Goal: Task Accomplishment & Management: Use online tool/utility

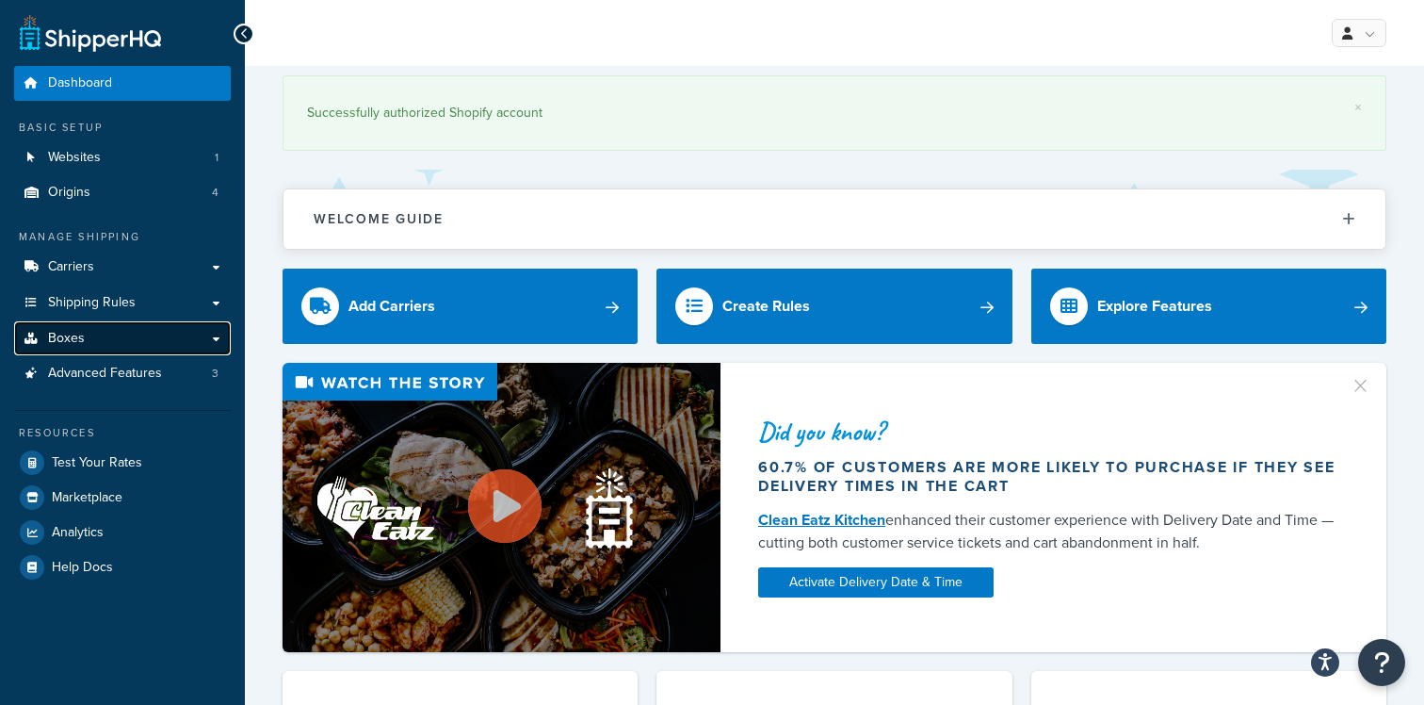
click at [131, 348] on link "Boxes" at bounding box center [122, 338] width 217 height 35
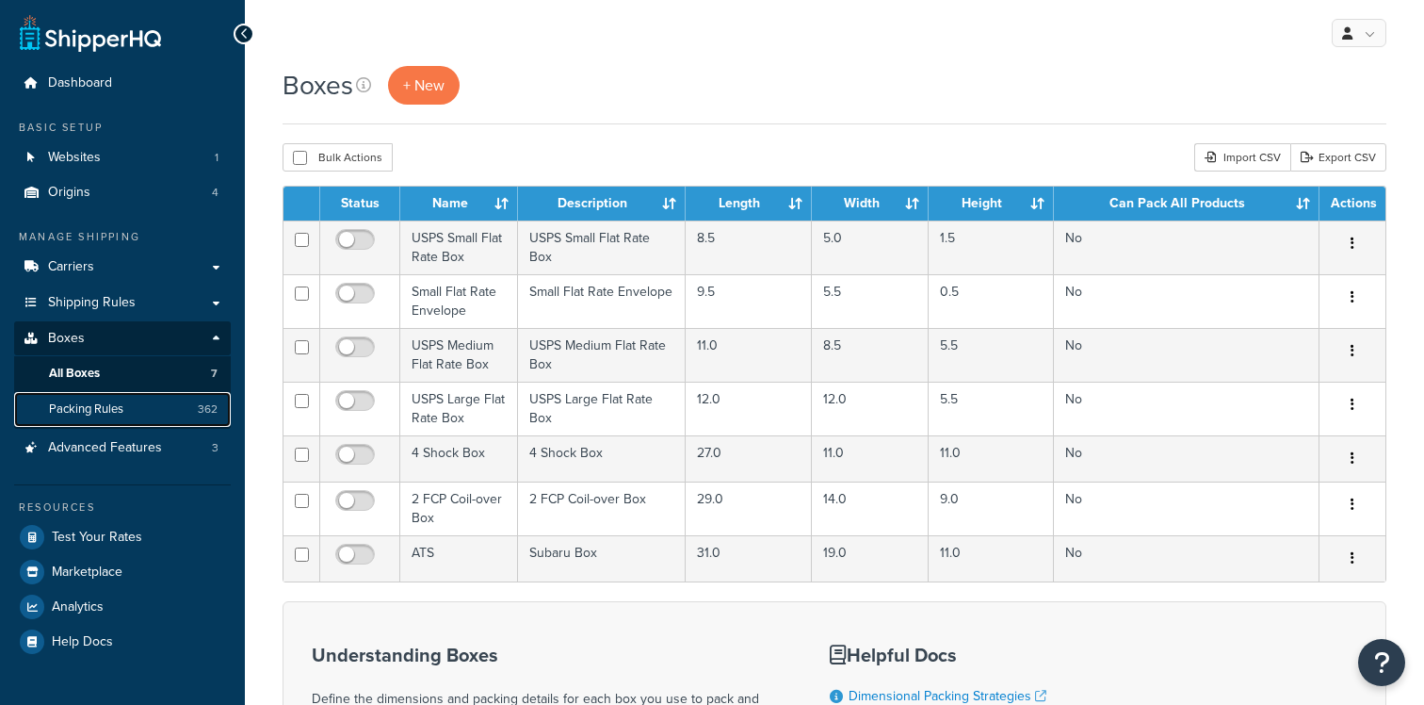
click at [134, 416] on link "Packing Rules 362" at bounding box center [122, 409] width 217 height 35
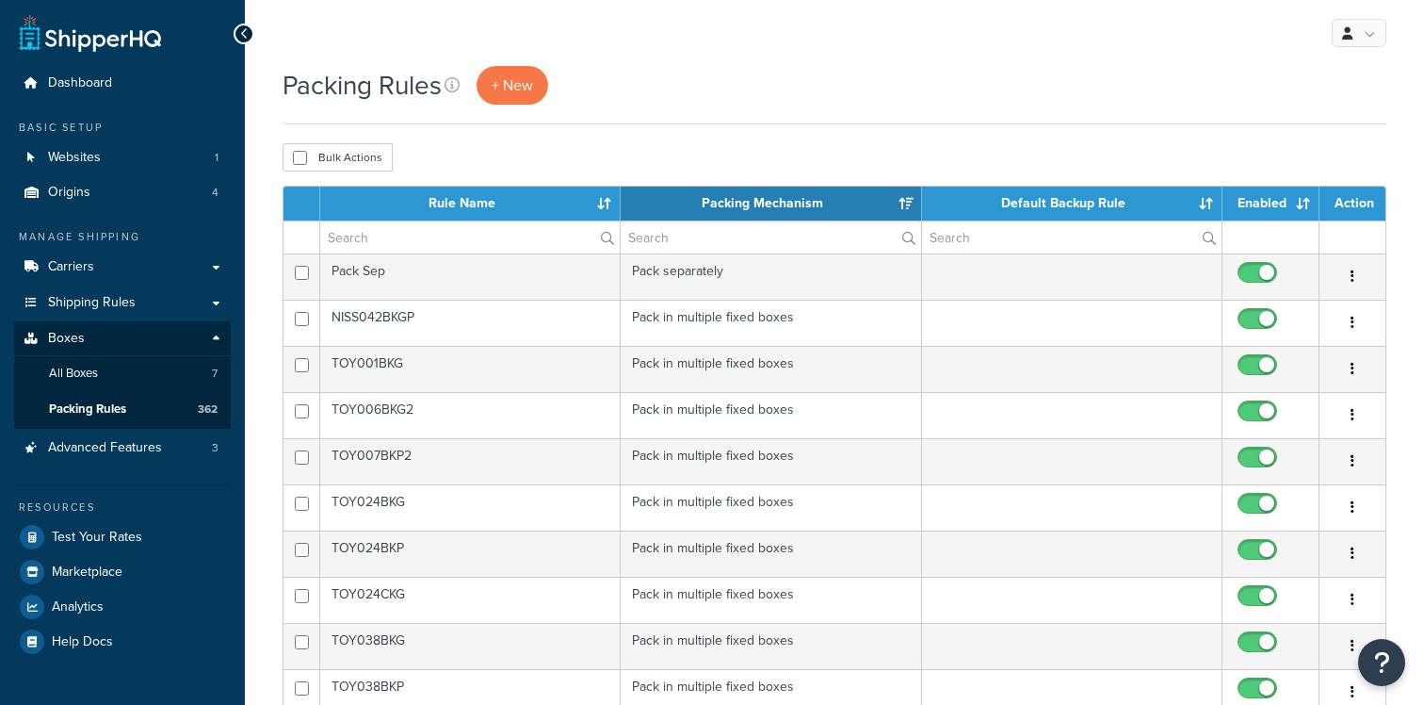
select select "15"
click at [484, 238] on input "text" at bounding box center [470, 237] width 300 height 32
paste input "TOY088KPS3"
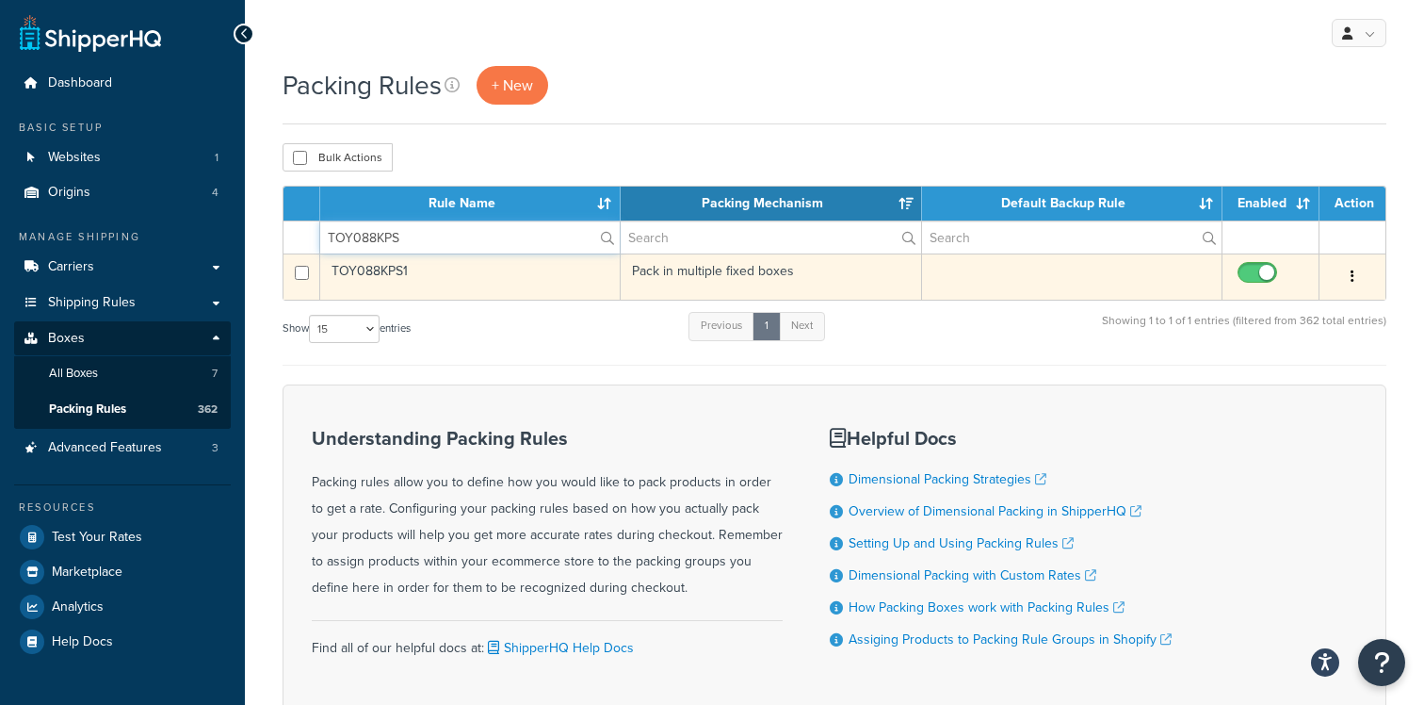
type input "TOY088KPS"
click at [1352, 287] on button "button" at bounding box center [1352, 277] width 26 height 30
click at [1287, 353] on link "Duplicate" at bounding box center [1276, 353] width 149 height 39
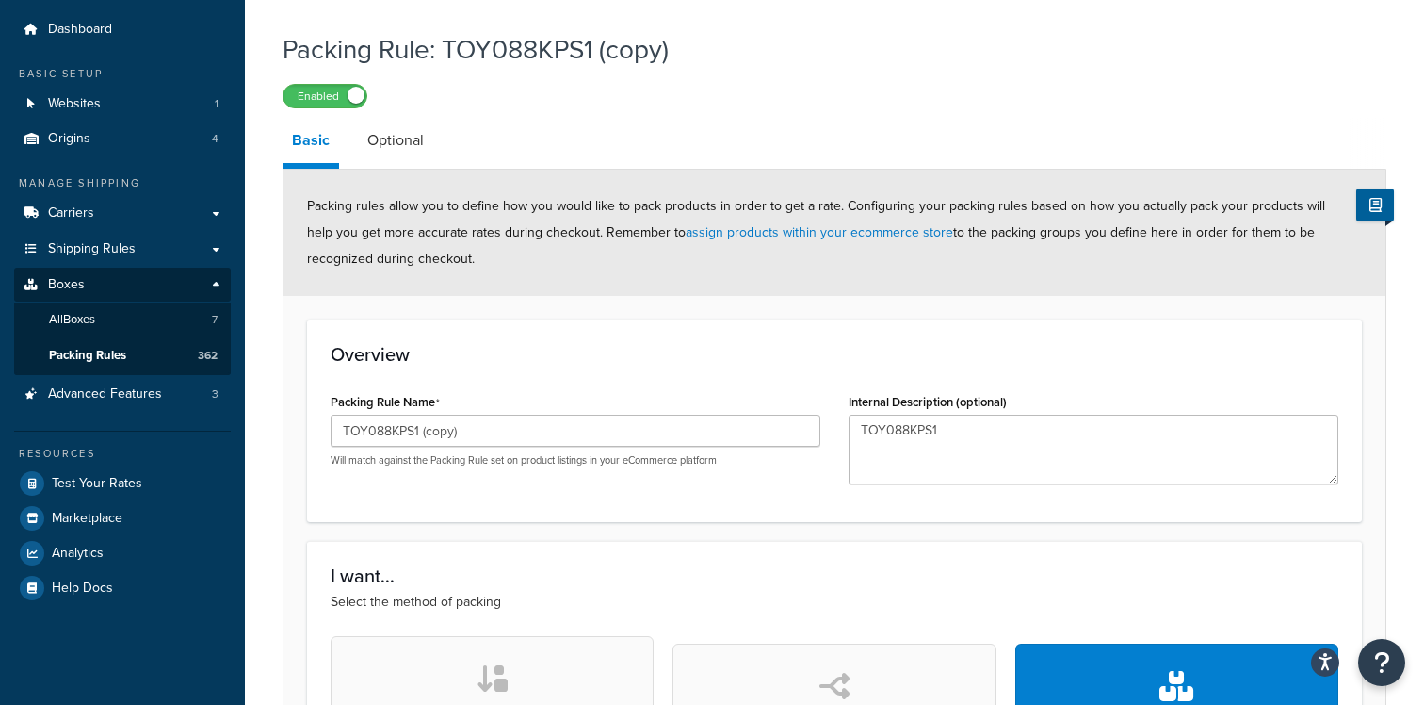
scroll to position [57, 0]
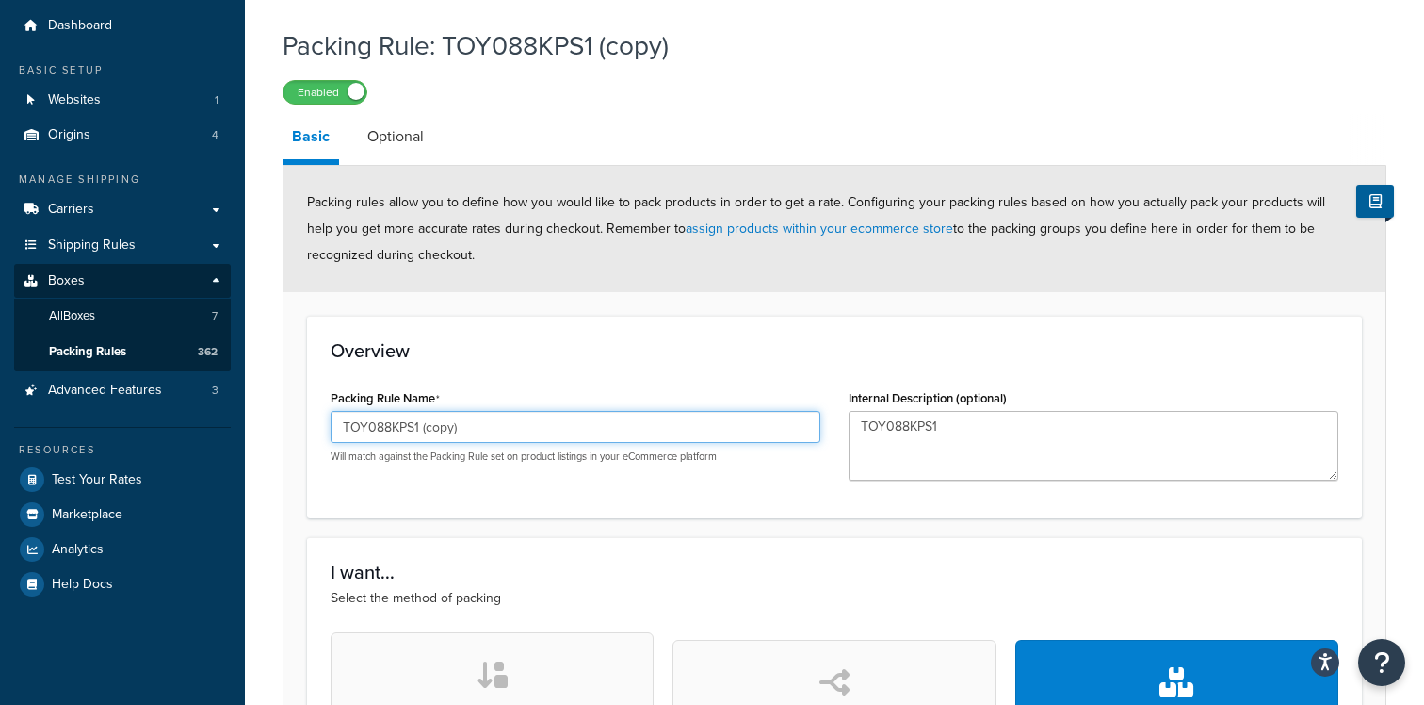
click at [524, 439] on input "TOY088KPS1 (copy)" at bounding box center [576, 427] width 490 height 32
paste input "3"
type input "TOY088KPS3"
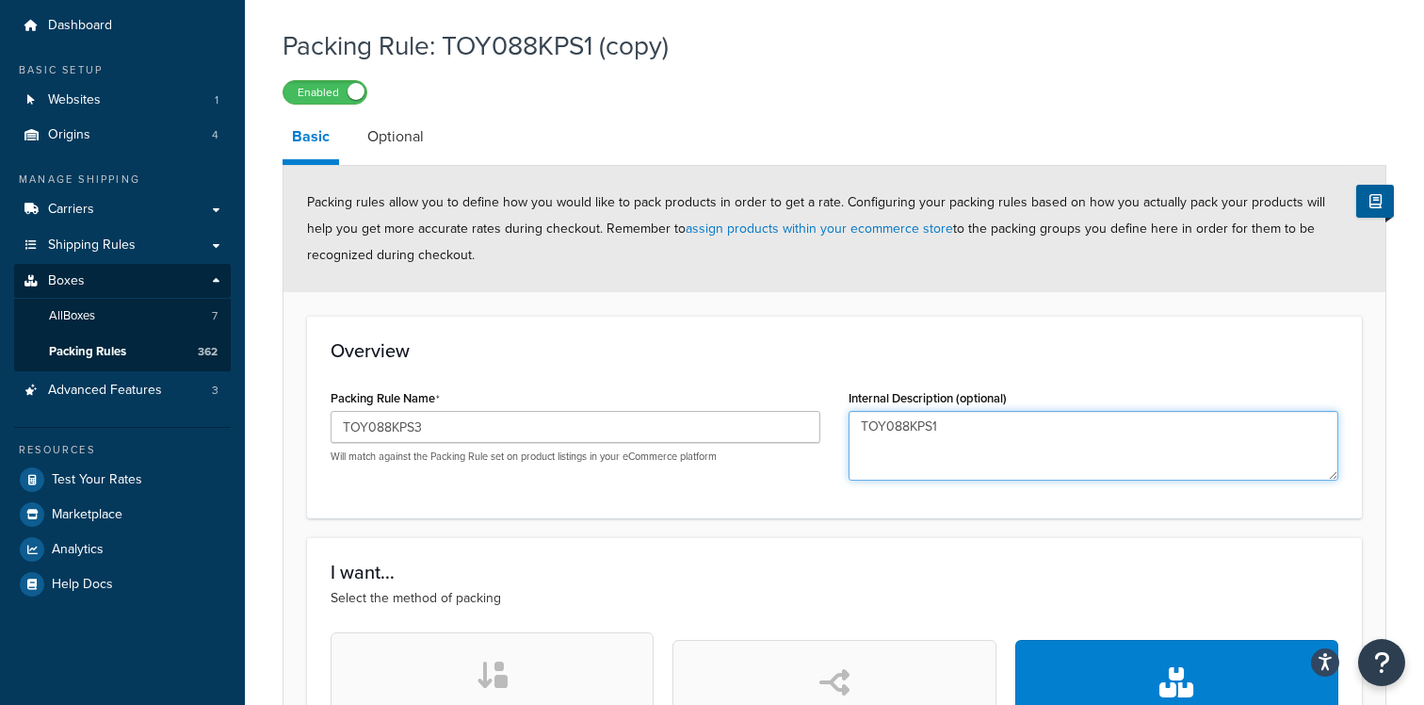
click at [917, 425] on textarea "TOY088KPS1" at bounding box center [1094, 446] width 490 height 70
paste textarea "3"
type textarea "TOY088KPS3"
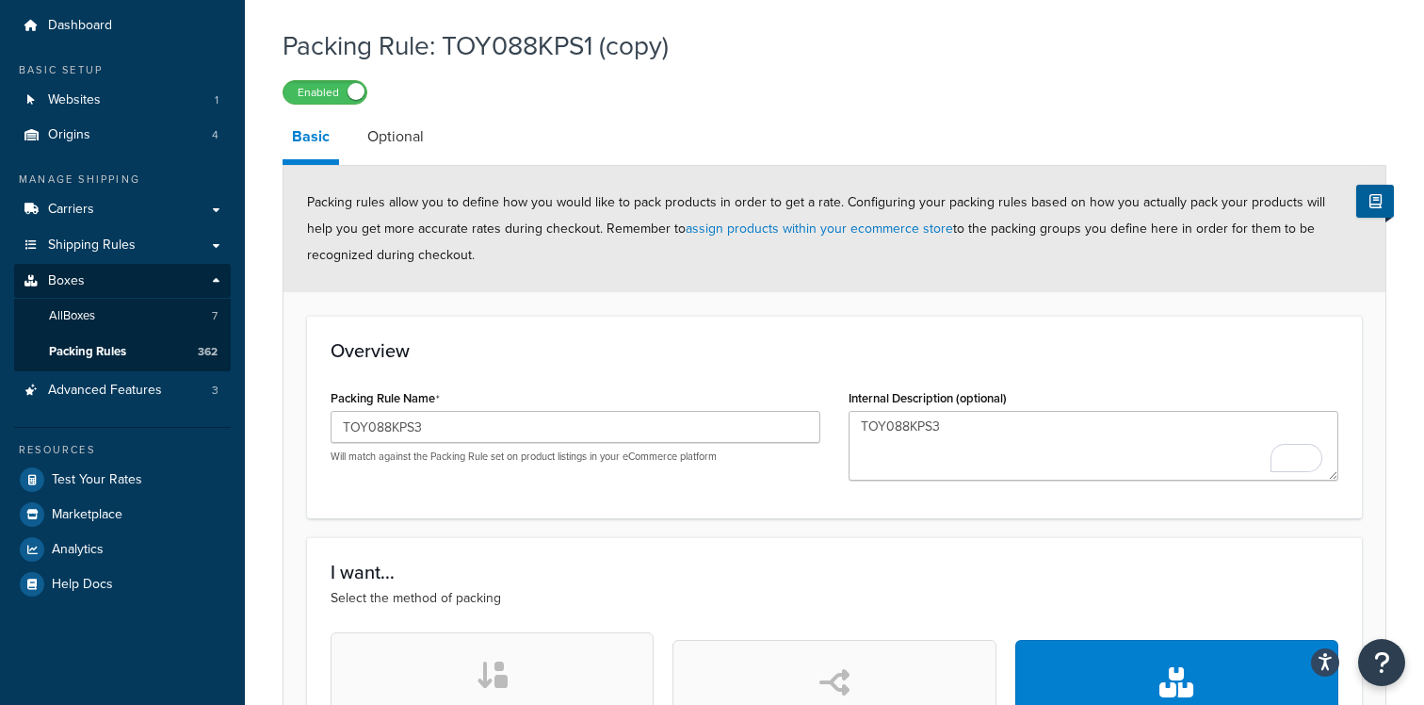
click at [709, 329] on div "Overview Packing Rule Name TOY088KPS3 Will match against the Packing Rule set o…" at bounding box center [834, 417] width 1055 height 203
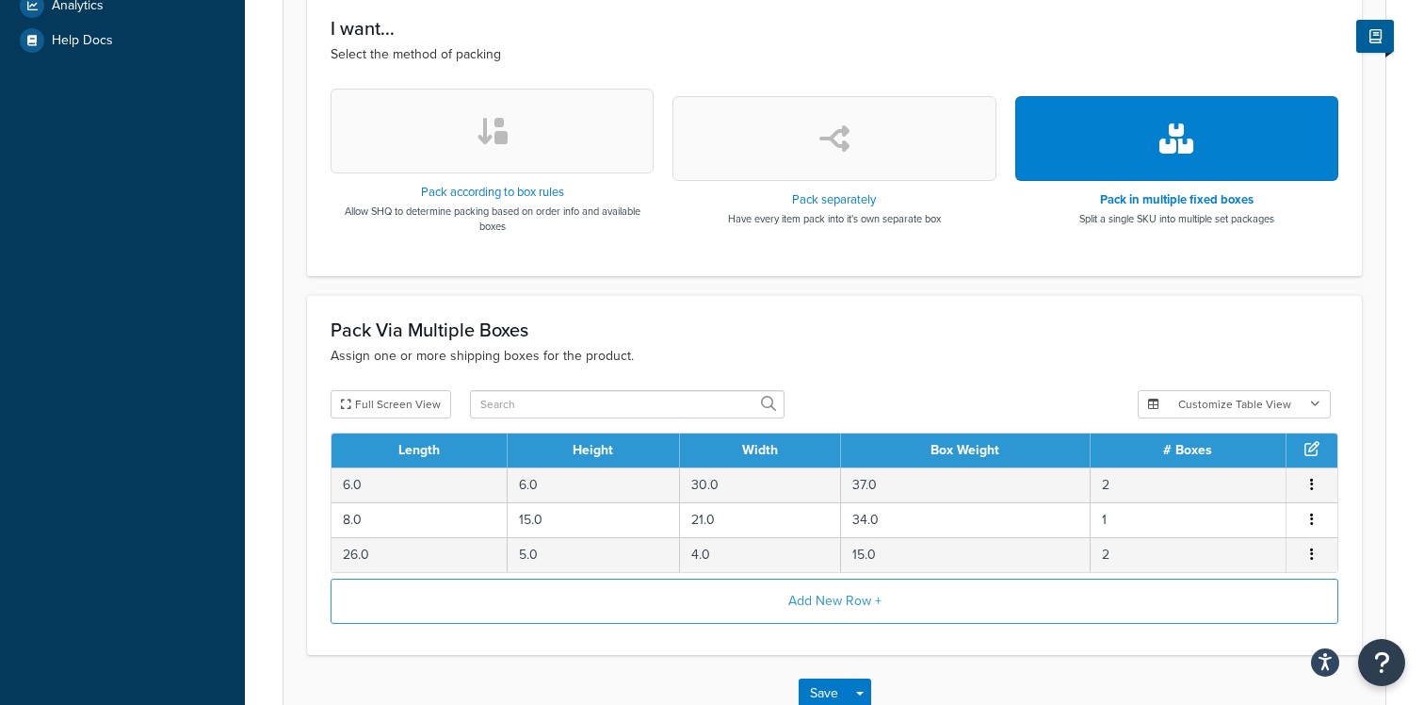
scroll to position [725, 0]
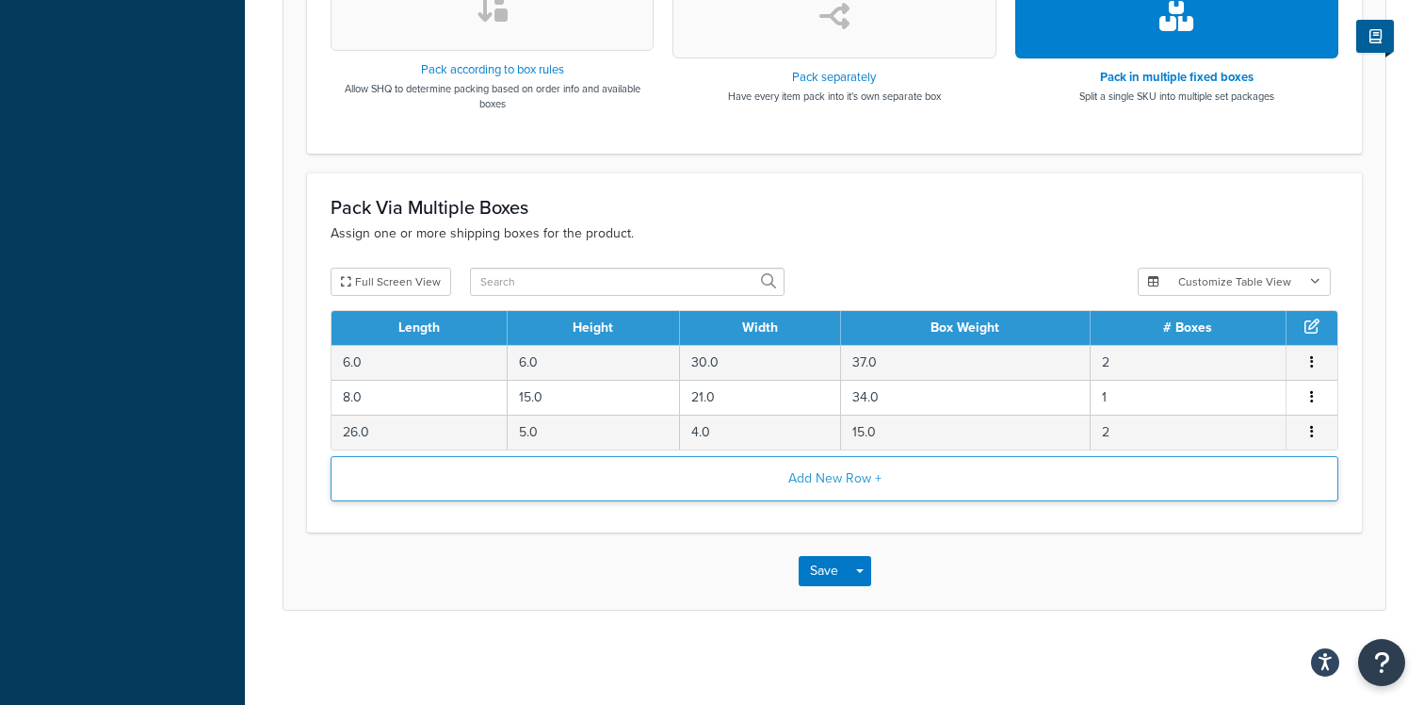
click at [801, 482] on button "Add New Row +" at bounding box center [835, 478] width 1008 height 45
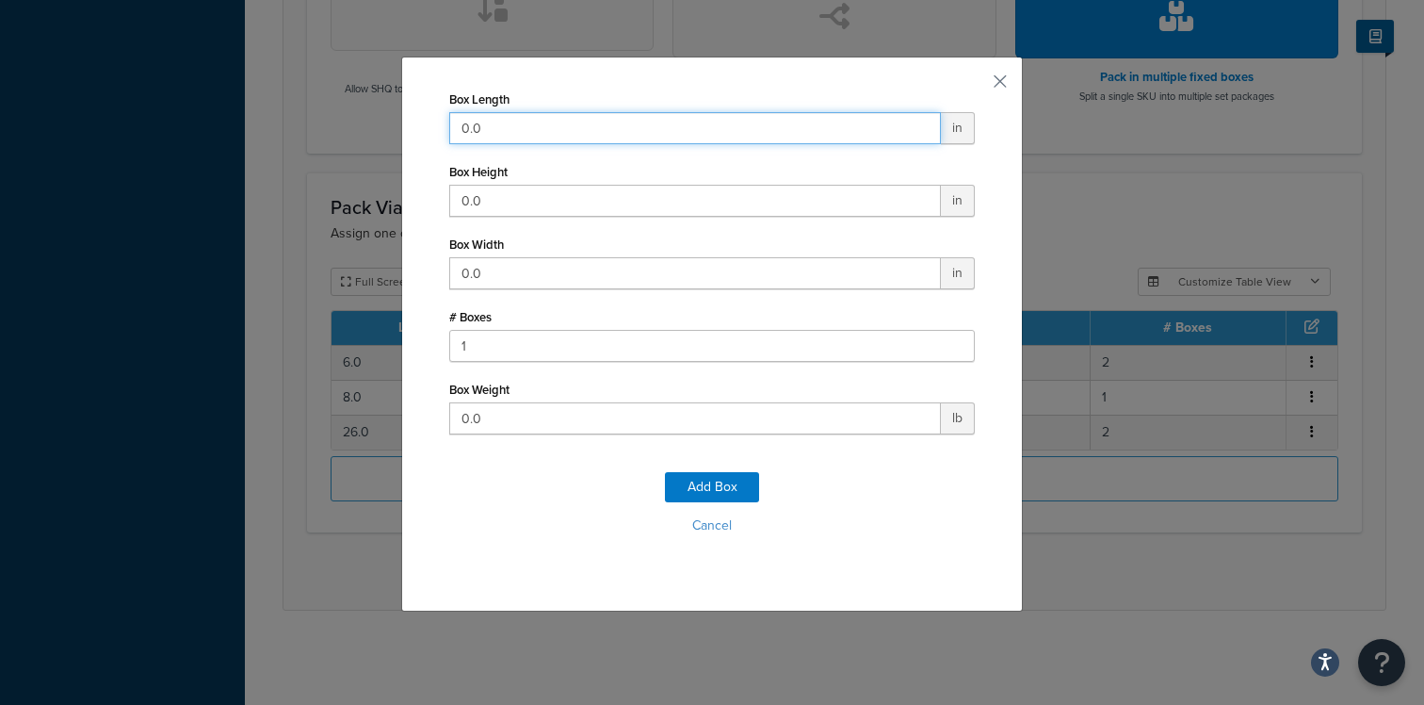
click at [596, 134] on input "0.0" at bounding box center [695, 128] width 492 height 32
type input "44"
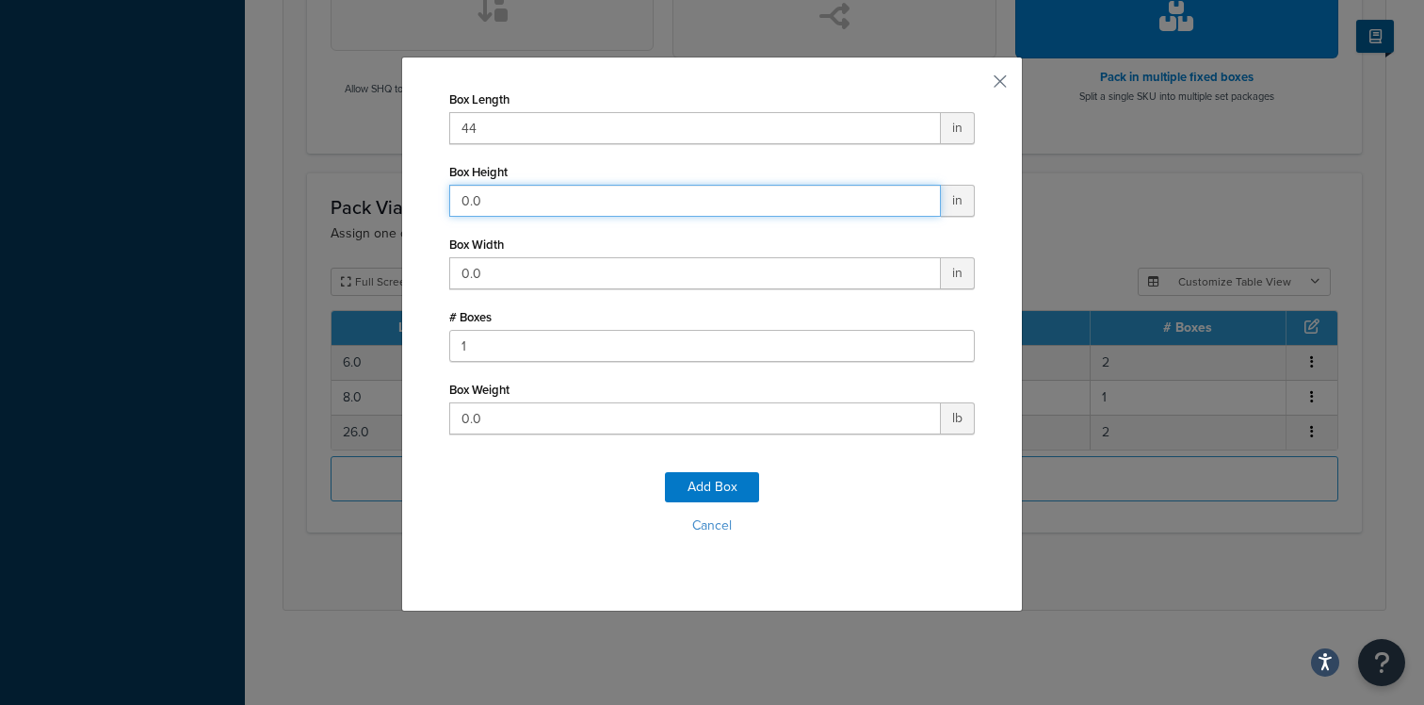
click at [558, 208] on input "0.0" at bounding box center [695, 201] width 492 height 32
type input "0.03"
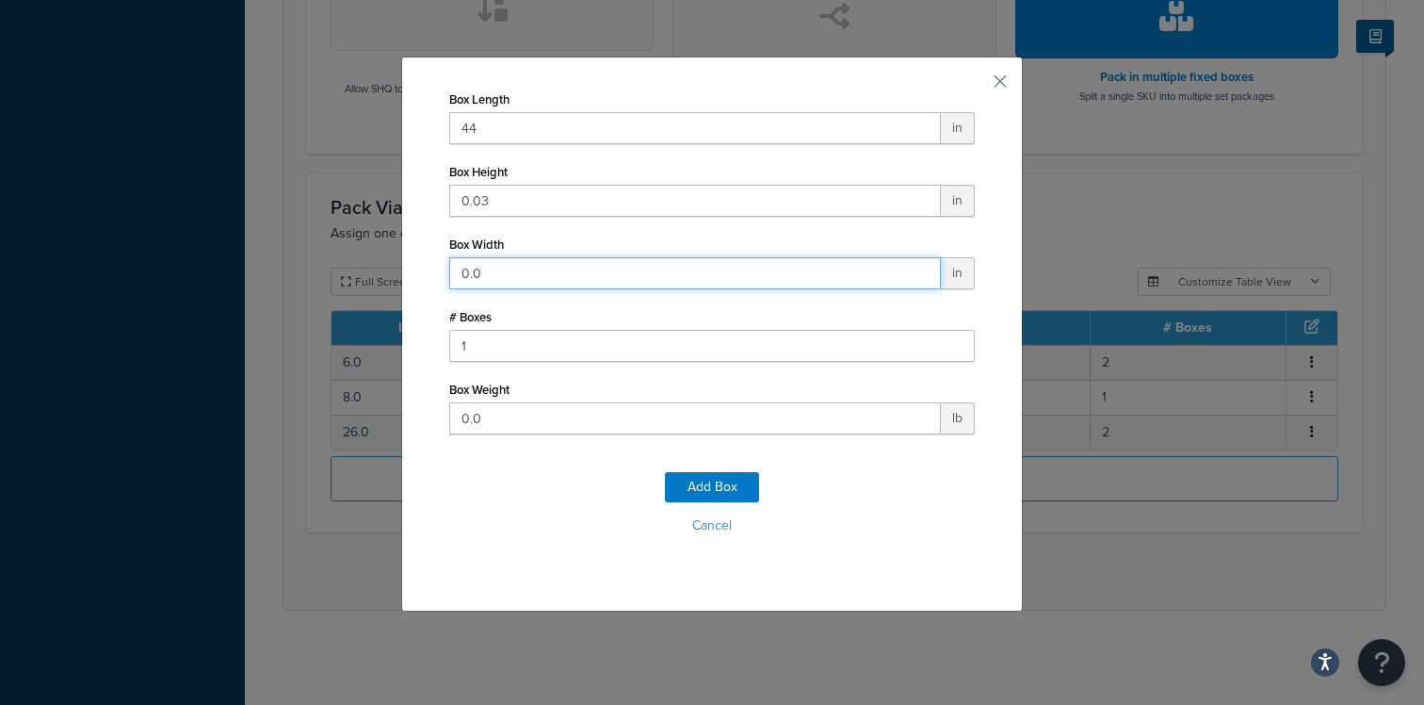
click at [538, 278] on input "0.0" at bounding box center [695, 273] width 492 height 32
click at [538, 278] on input "0.03" at bounding box center [695, 273] width 492 height 32
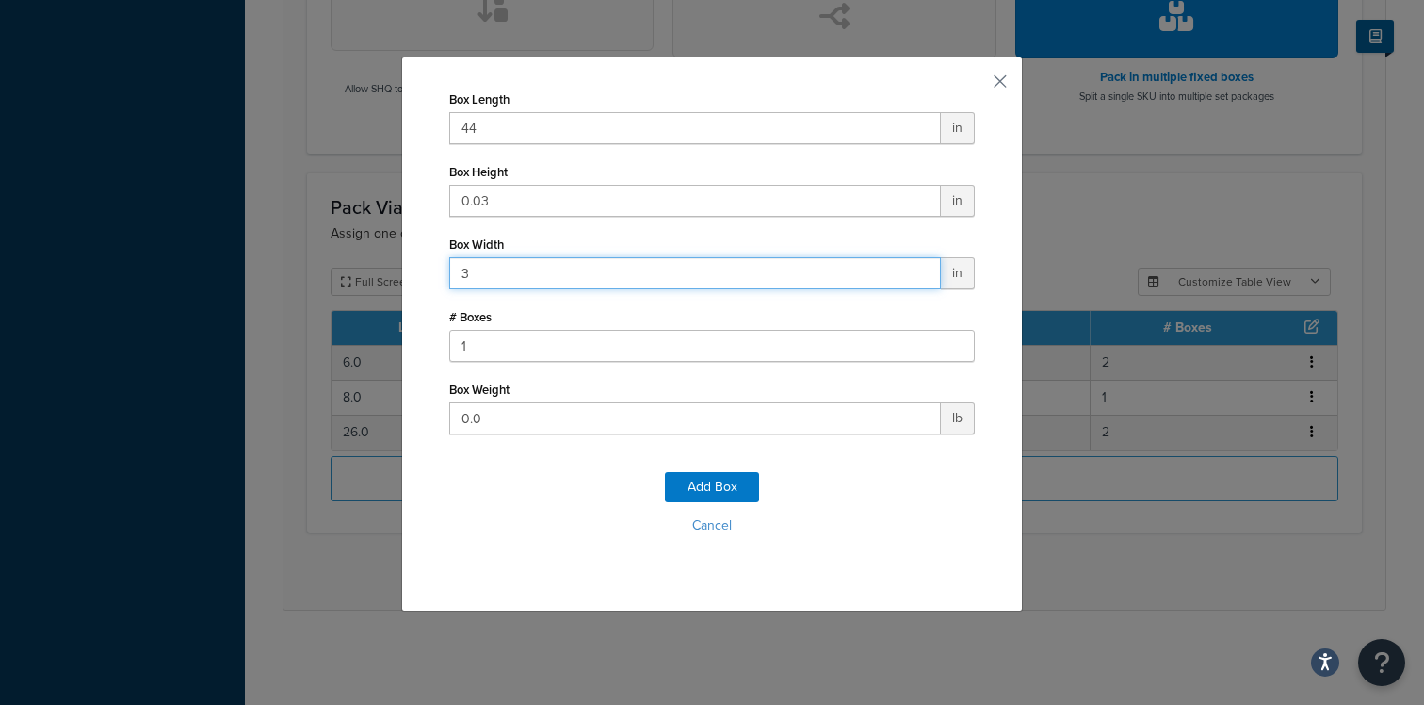
type input "3"
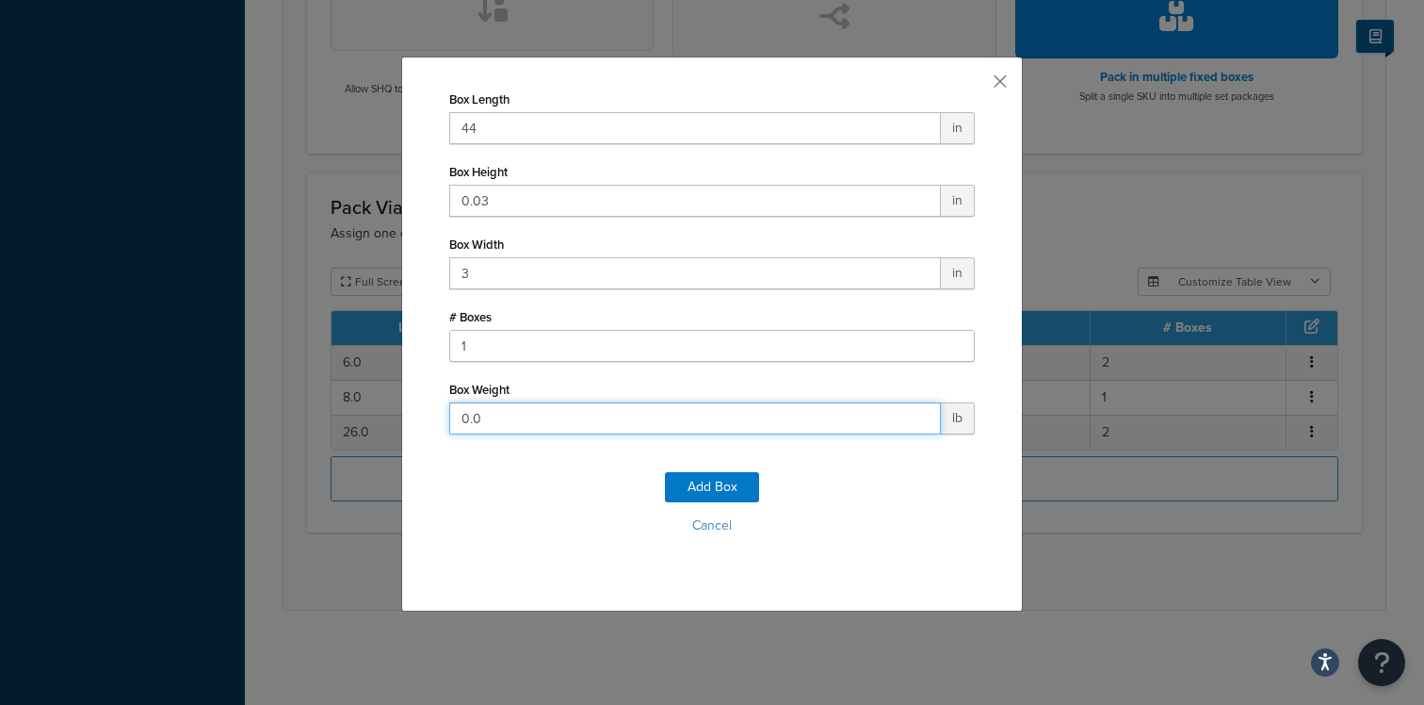
click at [512, 430] on input "0.0" at bounding box center [695, 418] width 492 height 32
type input "0"
type input "16"
click at [705, 487] on button "Add Box" at bounding box center [712, 487] width 94 height 30
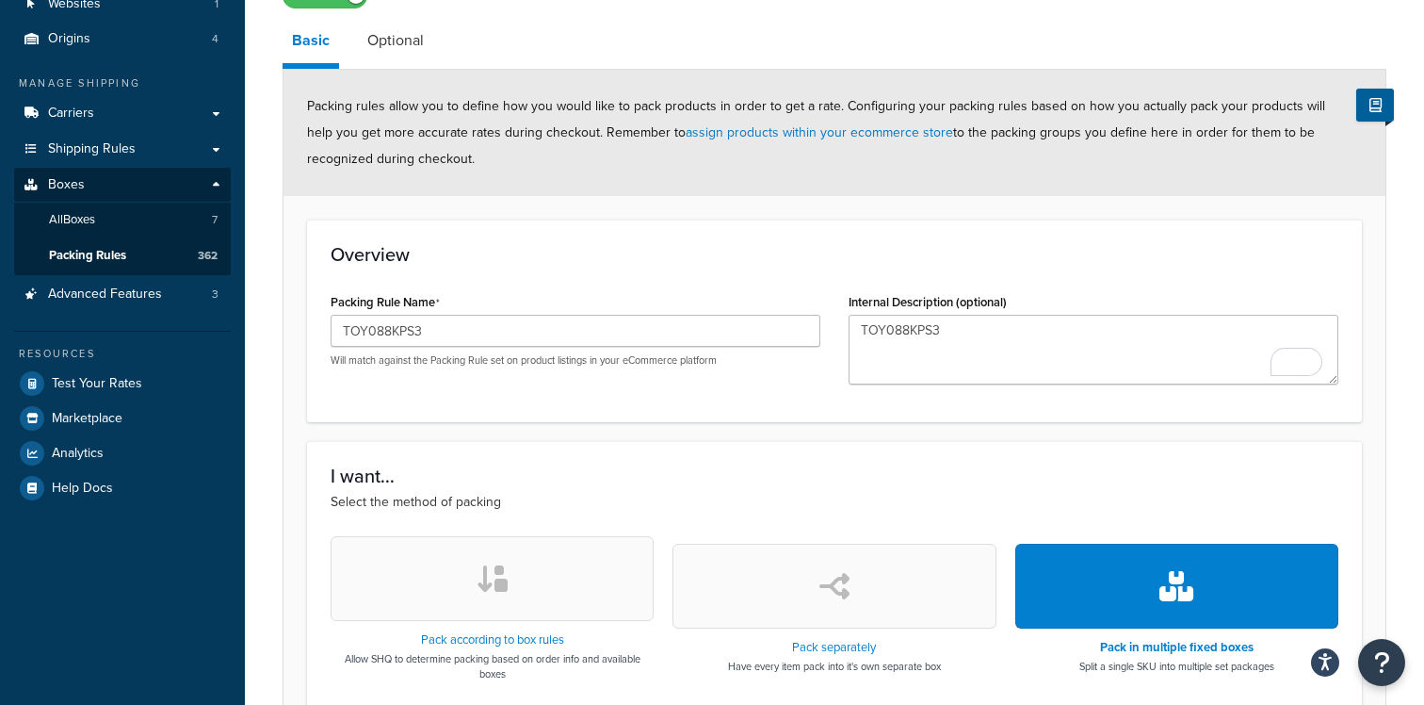
scroll to position [0, 0]
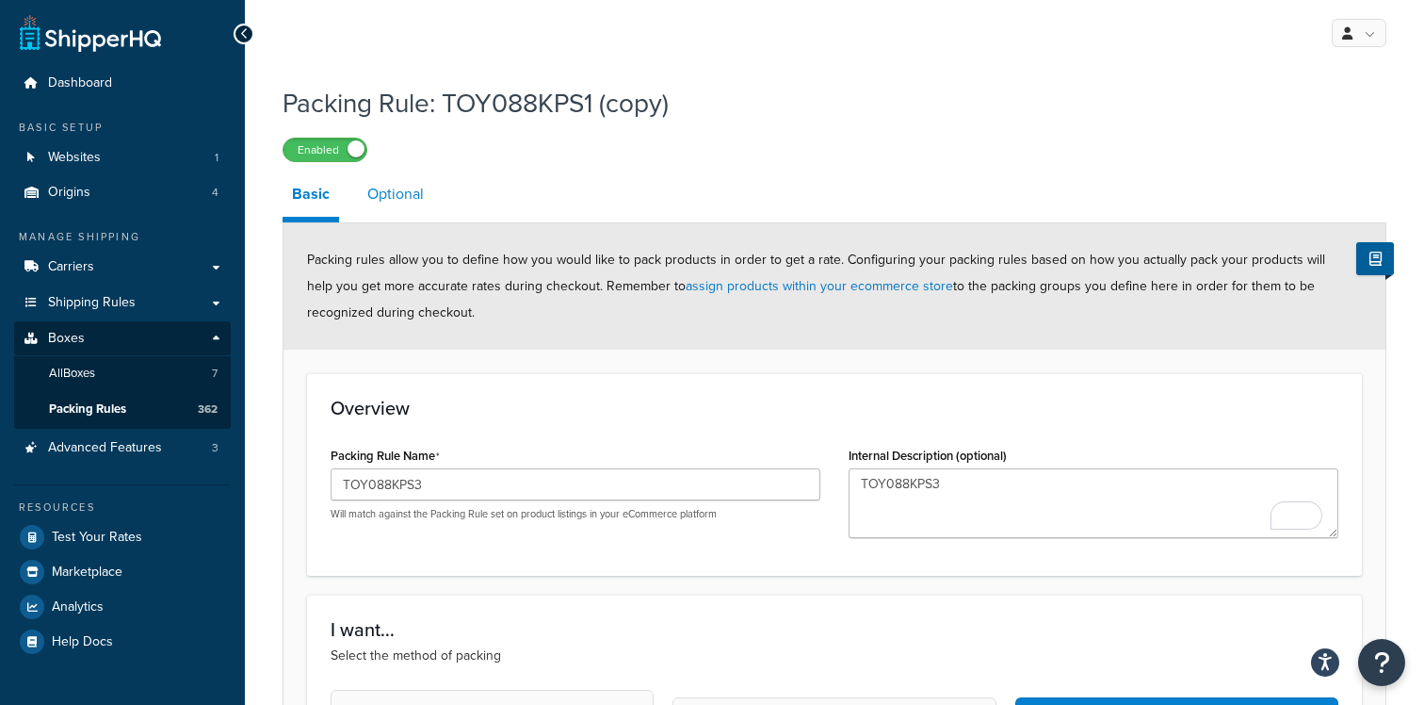
click at [389, 195] on link "Optional" at bounding box center [395, 193] width 75 height 45
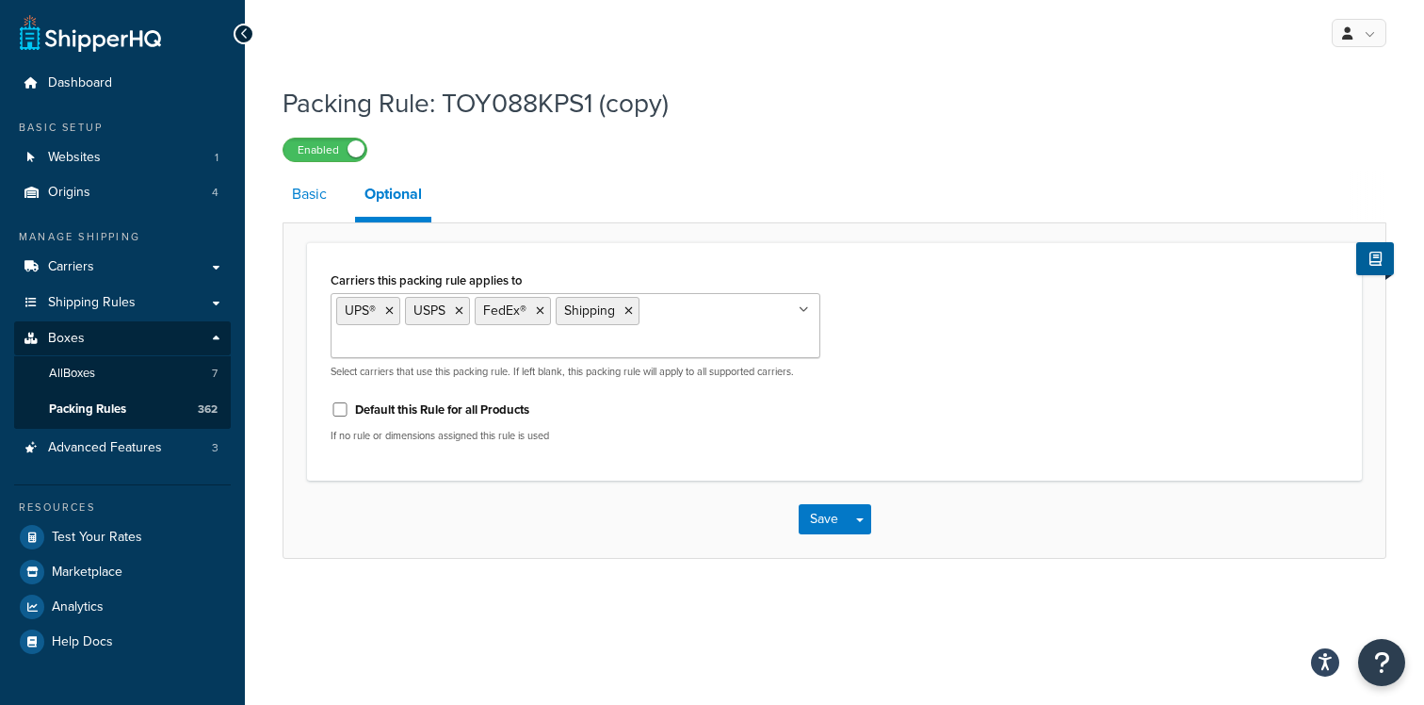
click at [311, 211] on link "Basic" at bounding box center [310, 193] width 54 height 45
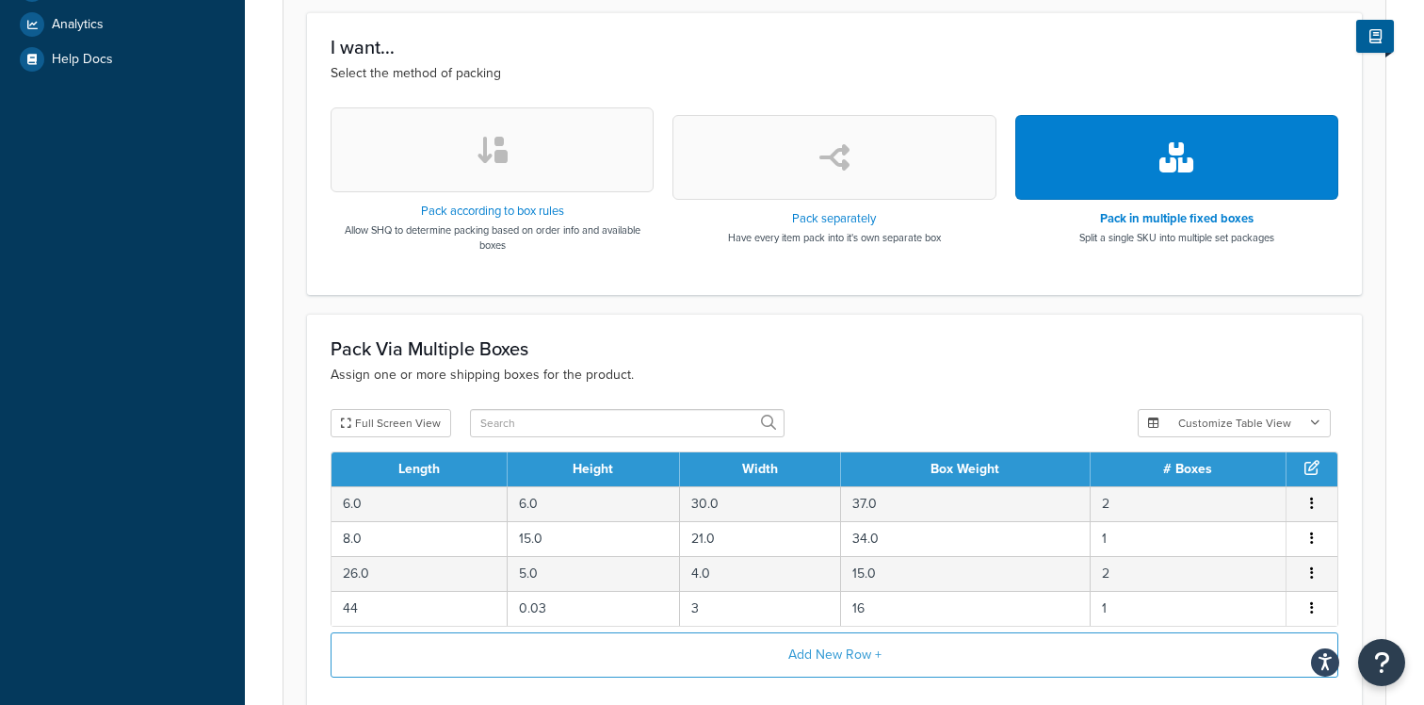
scroll to position [760, 0]
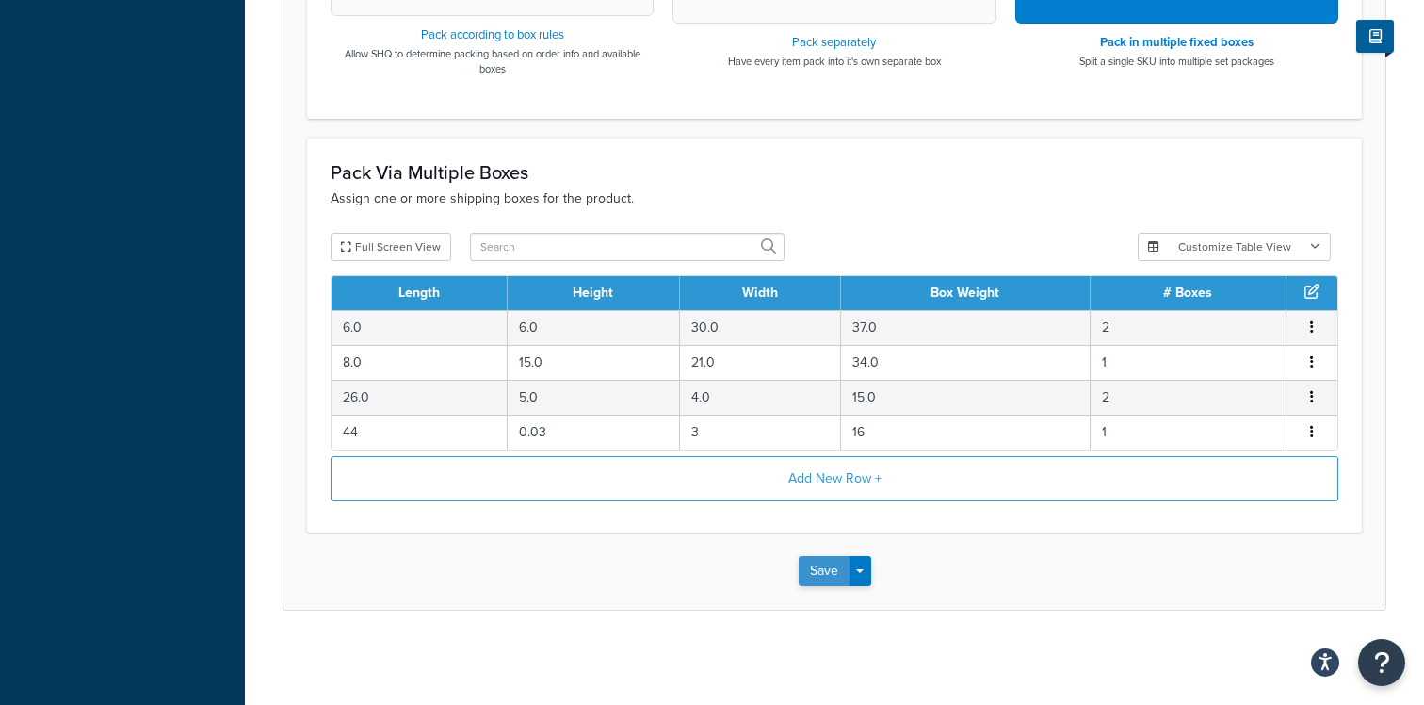
click at [815, 557] on button "Save" at bounding box center [824, 571] width 51 height 30
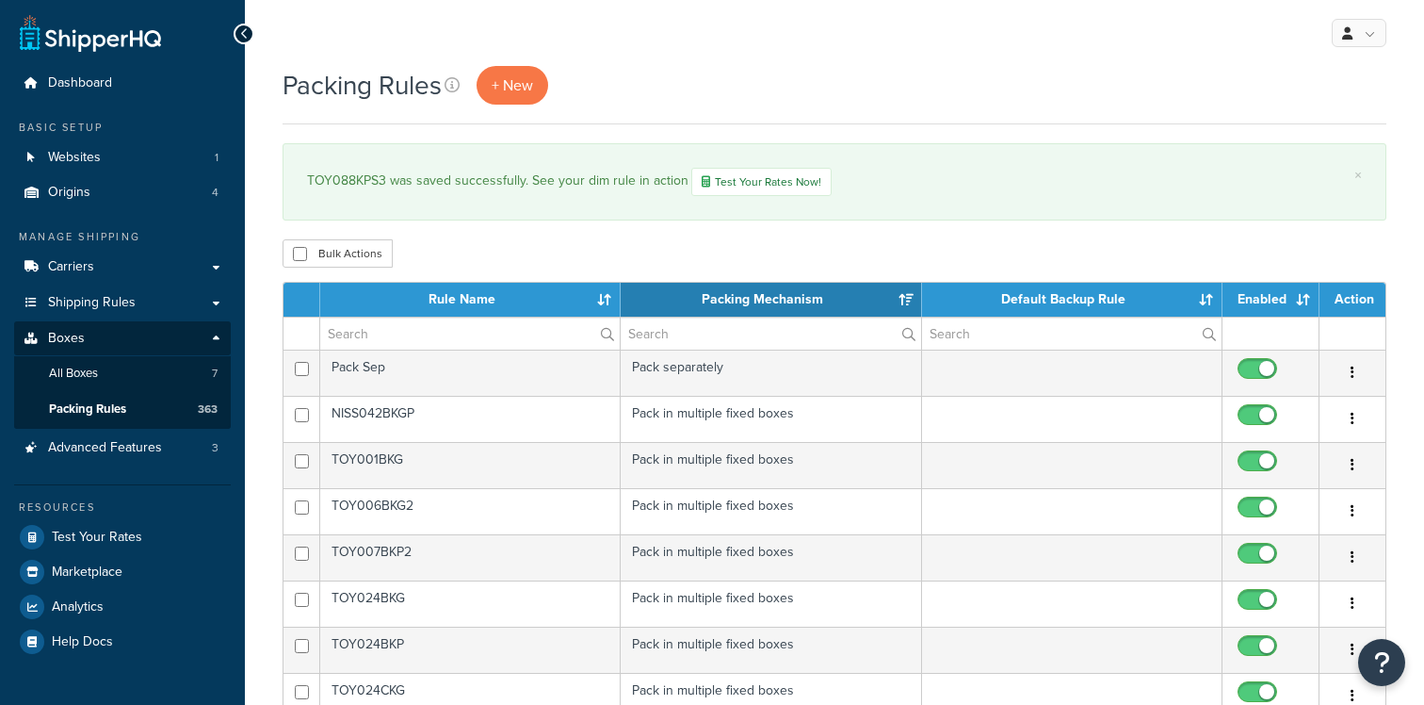
select select "15"
